Goal: Information Seeking & Learning: Learn about a topic

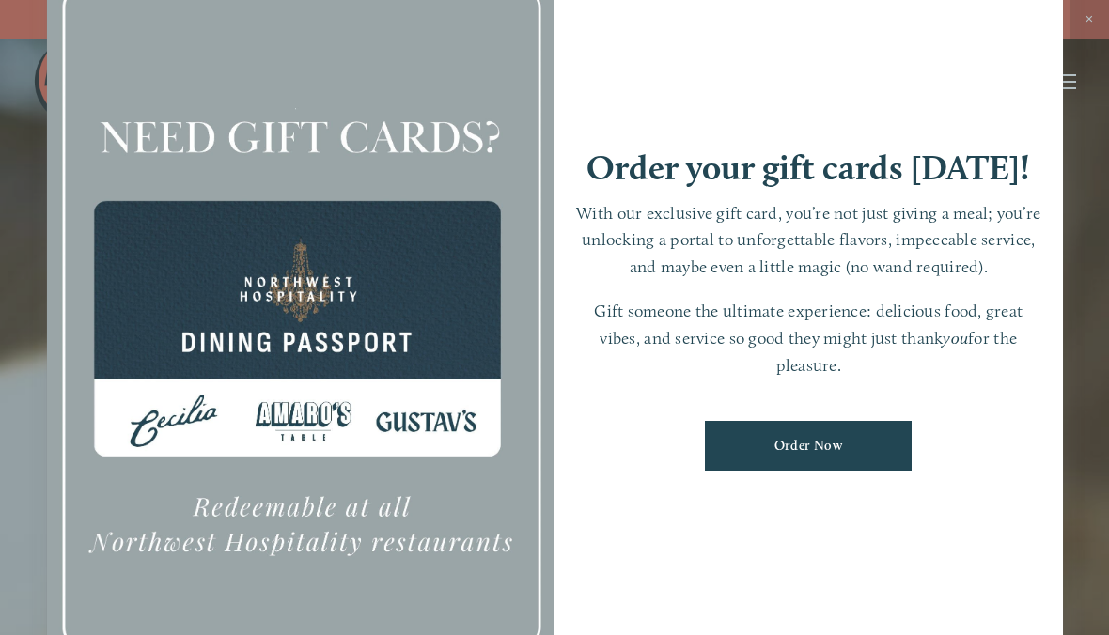
scroll to position [39, 0]
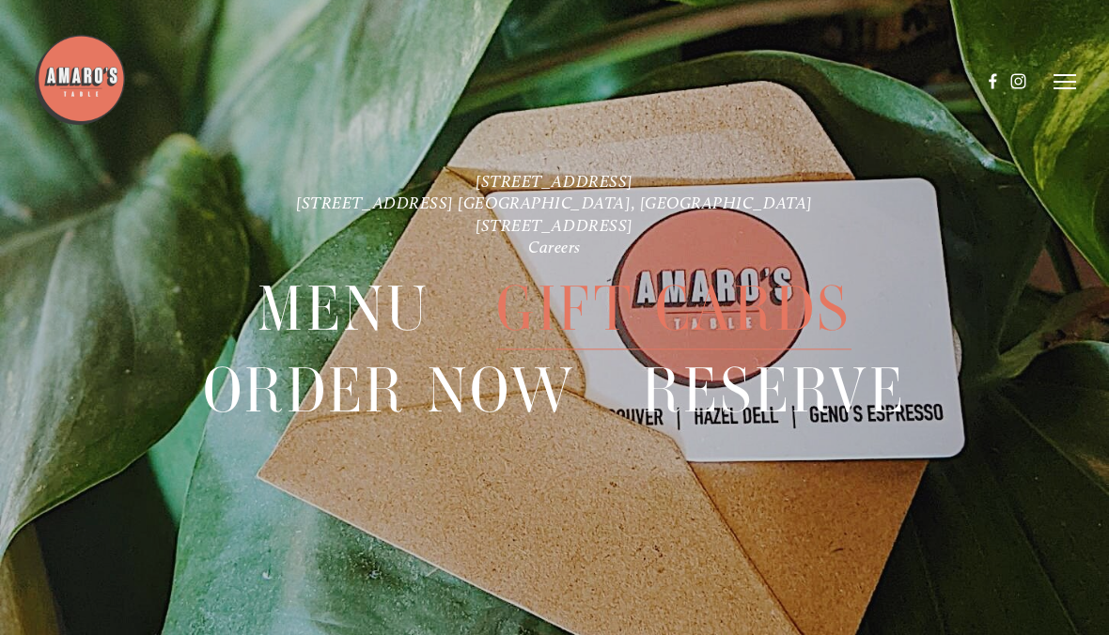
click at [1052, 29] on header "Menu Order Now Visit Gallery 0" at bounding box center [554, 82] width 1042 height 164
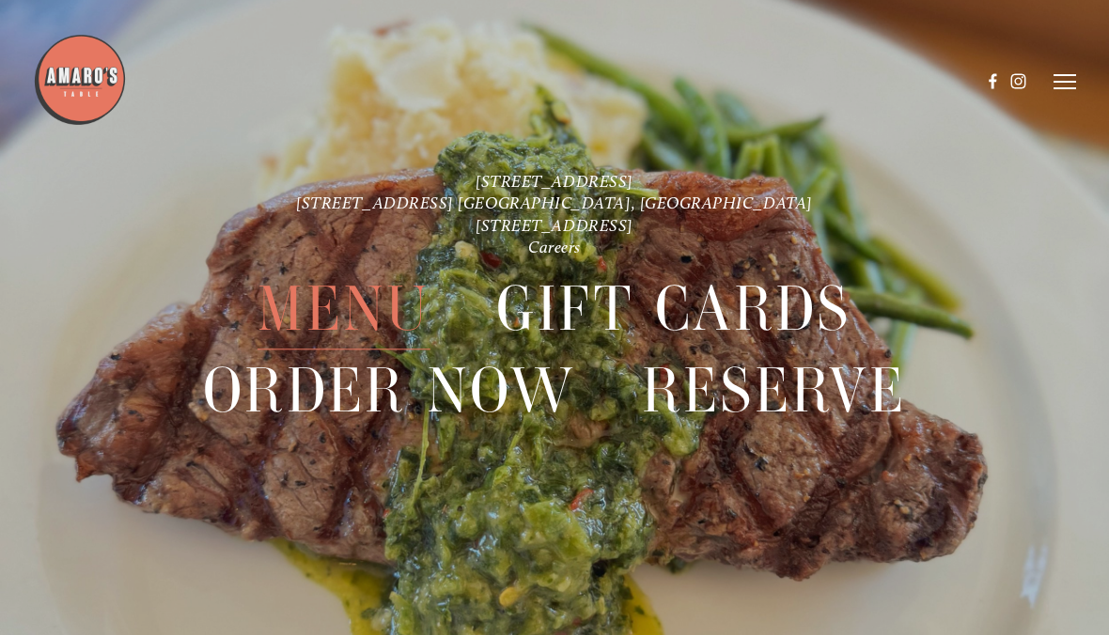
click at [382, 310] on span "Menu" at bounding box center [343, 310] width 172 height 81
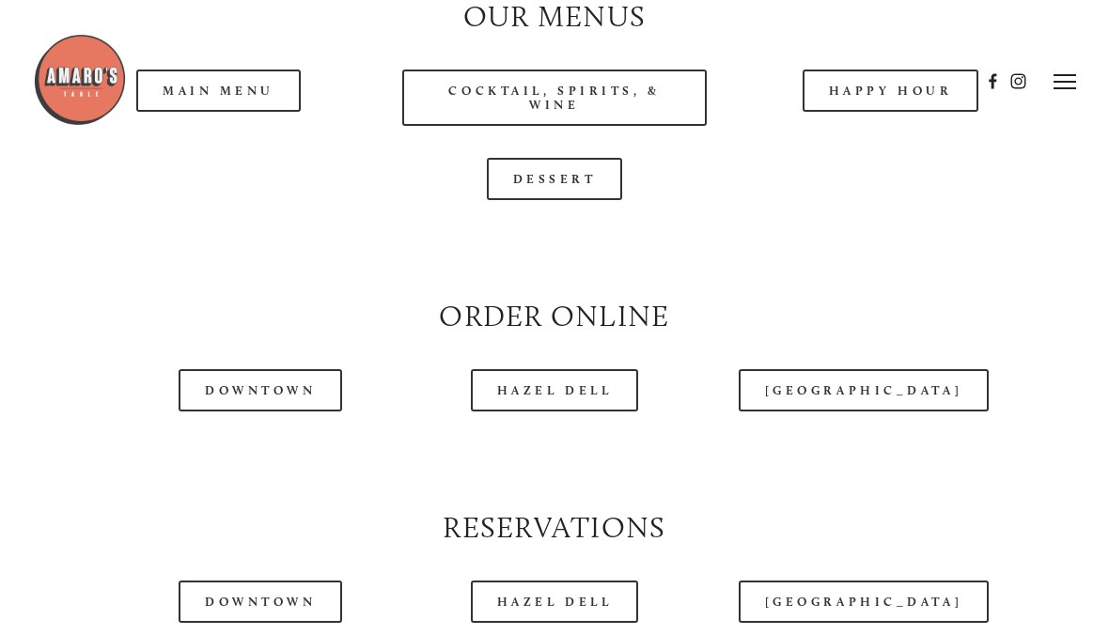
scroll to position [1758, 0]
click at [249, 115] on div at bounding box center [506, 81] width 947 height 97
click at [252, 94] on div at bounding box center [506, 81] width 947 height 97
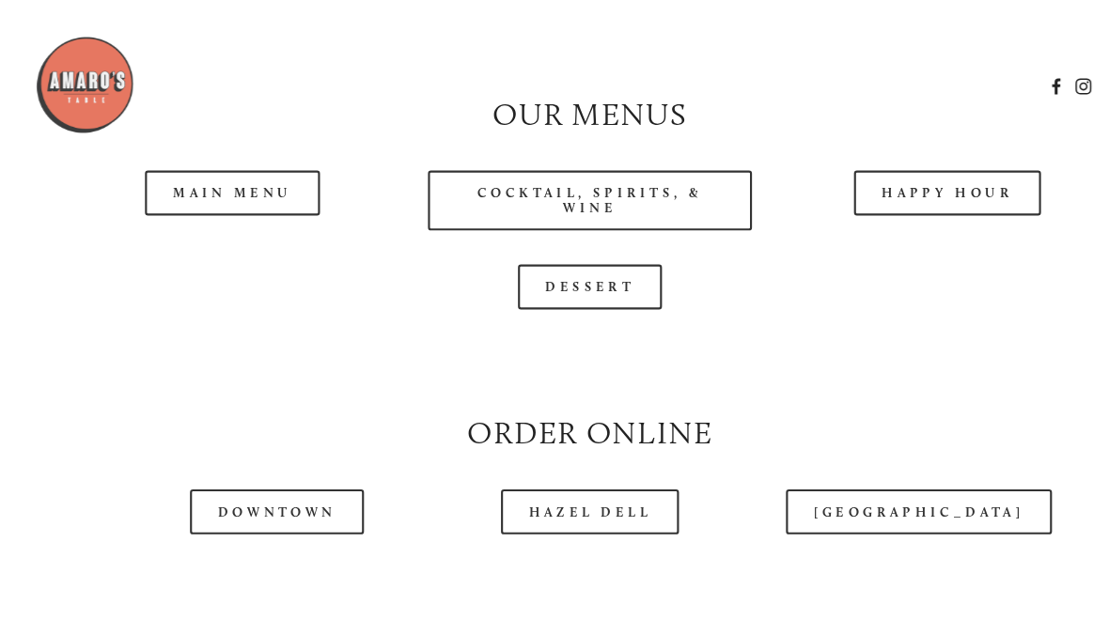
scroll to position [1549, 0]
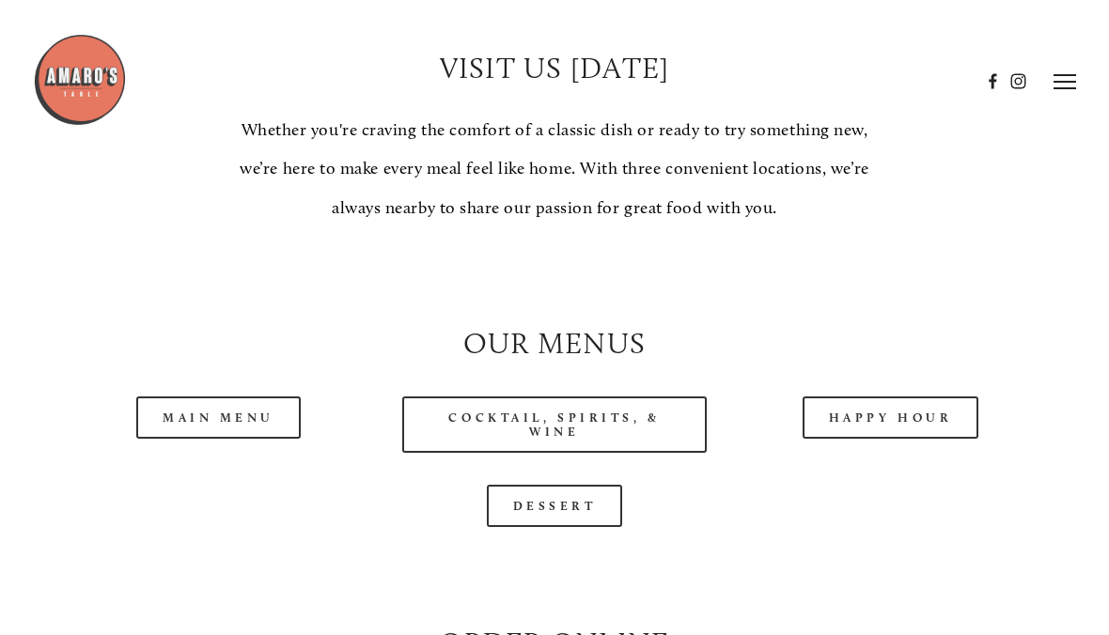
click at [247, 397] on link "Main Menu" at bounding box center [218, 418] width 164 height 42
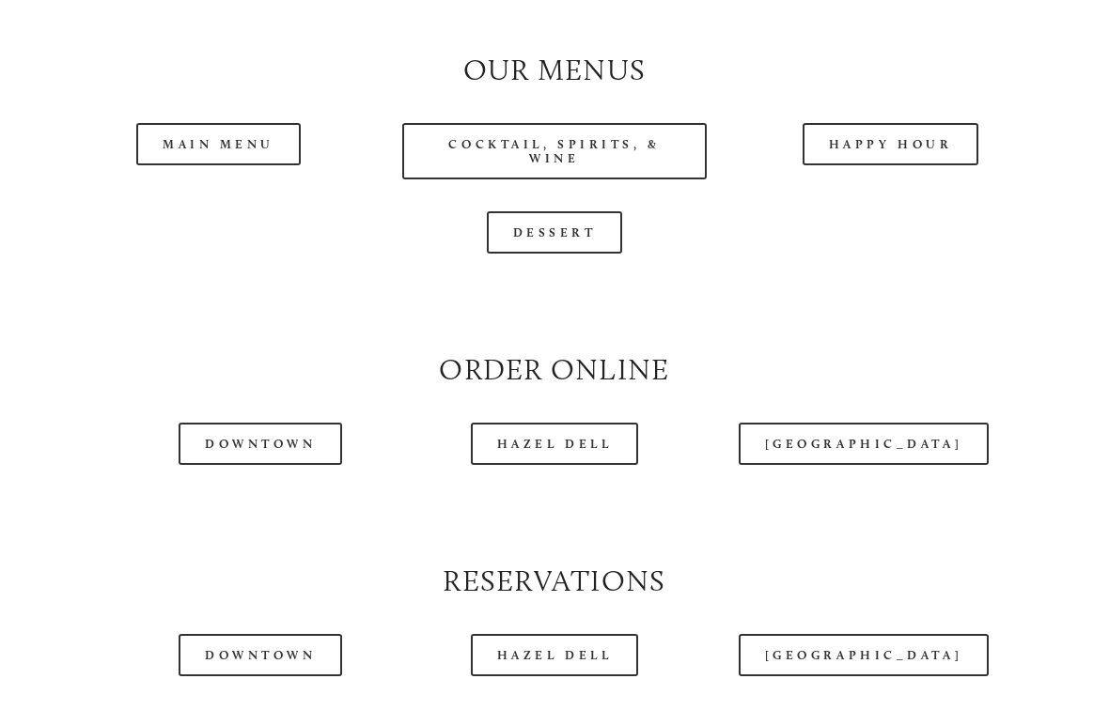
scroll to position [1707, 0]
click at [582, 464] on link "Hazel Dell" at bounding box center [555, 443] width 168 height 42
